Goal: Task Accomplishment & Management: Use online tool/utility

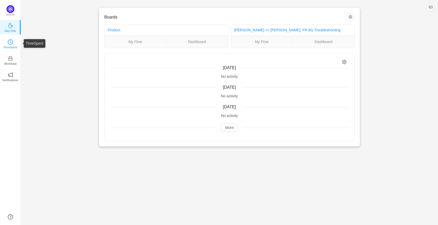
click at [13, 44] on link "TimeSpent" at bounding box center [10, 43] width 5 height 5
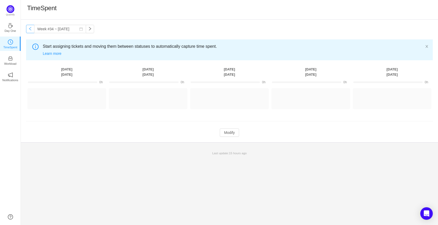
click at [30, 30] on button "button" at bounding box center [30, 29] width 8 height 8
type input "Week #33 ~ [DATE]"
click at [63, 97] on button "Log Time" at bounding box center [62, 96] width 29 height 8
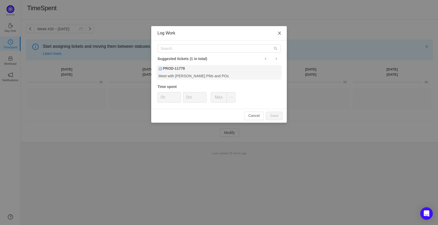
click at [277, 32] on span "Close" at bounding box center [279, 33] width 15 height 15
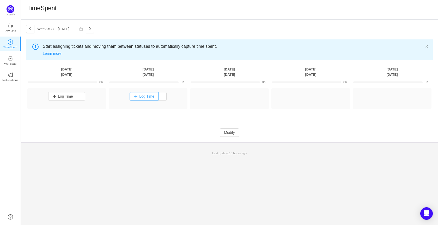
click at [142, 98] on button "Log Time" at bounding box center [144, 96] width 29 height 8
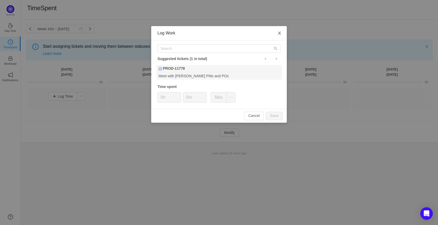
drag, startPoint x: 279, startPoint y: 33, endPoint x: 266, endPoint y: 41, distance: 15.3
click at [279, 33] on icon "icon: close" at bounding box center [279, 33] width 4 height 4
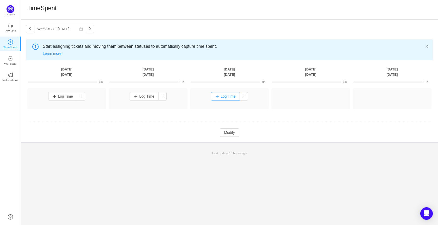
click at [229, 95] on button "Log Time" at bounding box center [225, 96] width 29 height 8
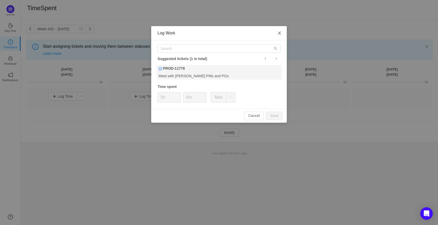
click at [279, 34] on icon "icon: close" at bounding box center [279, 33] width 4 height 4
